Goal: Find specific page/section: Find specific page/section

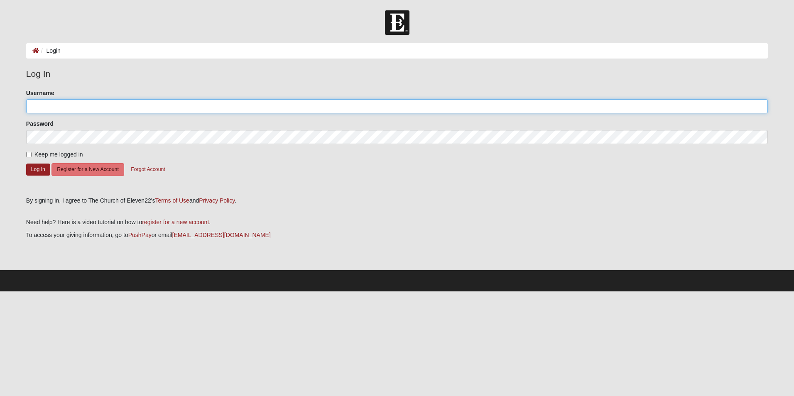
click at [59, 103] on input "Username" at bounding box center [397, 106] width 742 height 14
type input "chaseandrewtaylor"
click at [37, 168] on button "Log In" at bounding box center [38, 170] width 24 height 12
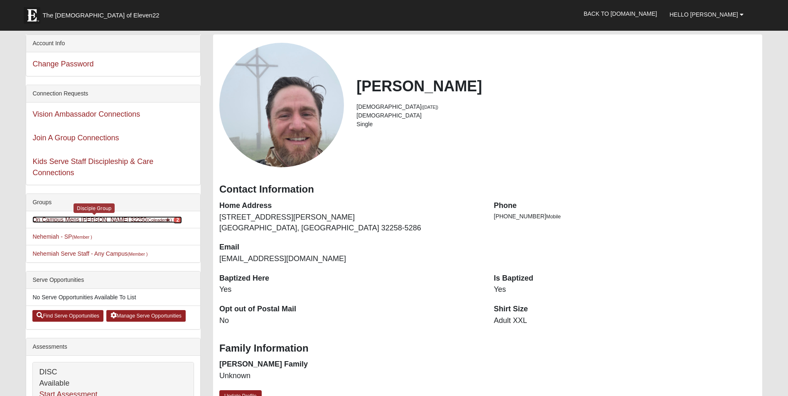
click at [108, 223] on link "On Campus Mens Pacetti 32250 (Coleader ) 2" at bounding box center [107, 219] width 150 height 7
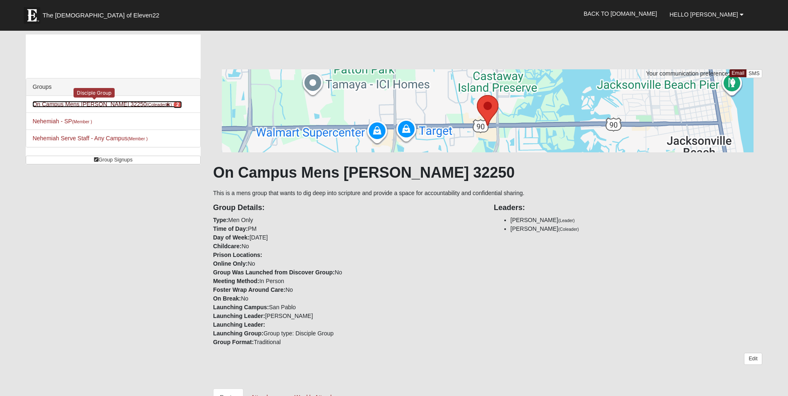
click at [93, 103] on link "On Campus Mens [PERSON_NAME] 32250 (Coleader ) 2" at bounding box center [107, 104] width 150 height 7
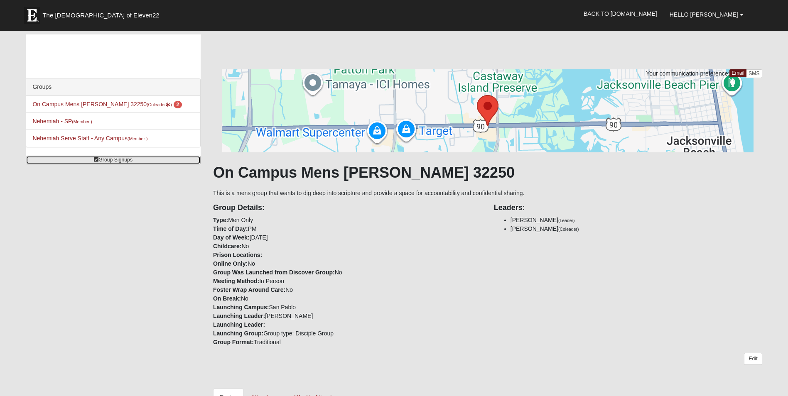
click at [119, 160] on link "Group Signups" at bounding box center [113, 160] width 175 height 9
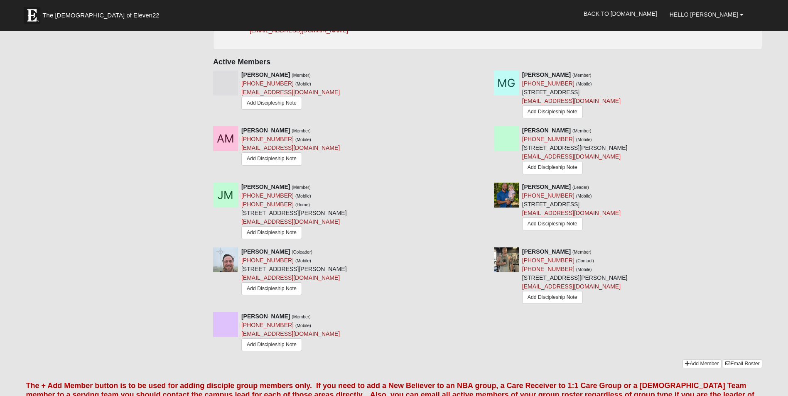
scroll to position [475, 0]
